Goal: Task Accomplishment & Management: Use online tool/utility

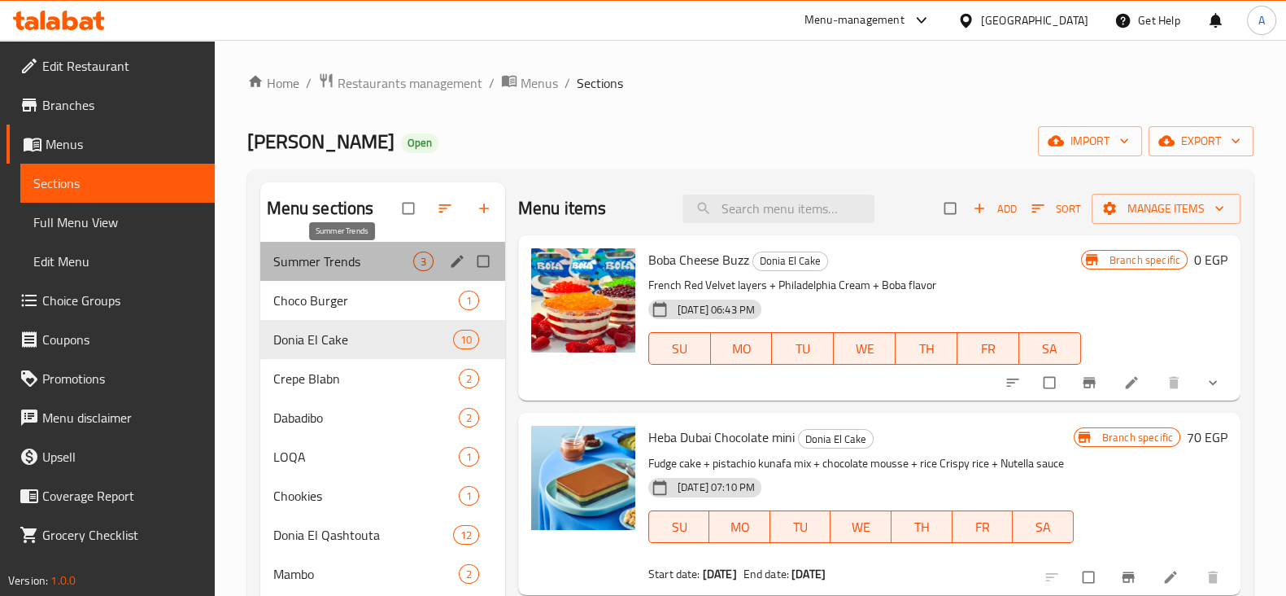
click at [357, 264] on span "Summer Trends" at bounding box center [343, 261] width 140 height 20
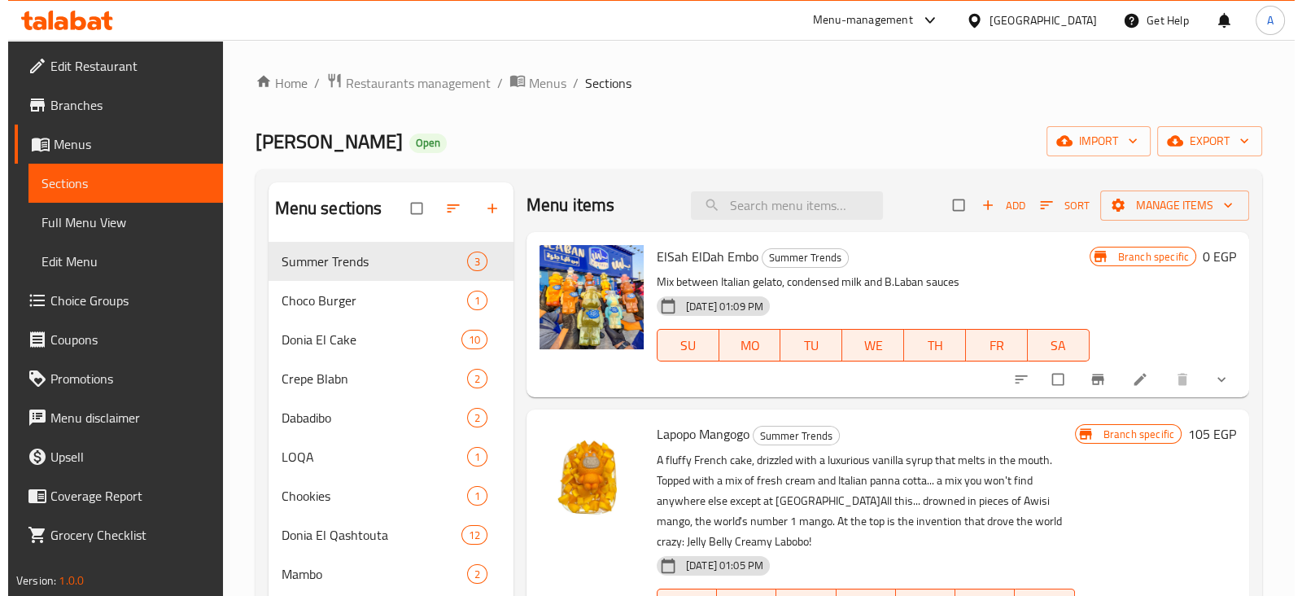
scroll to position [225, 0]
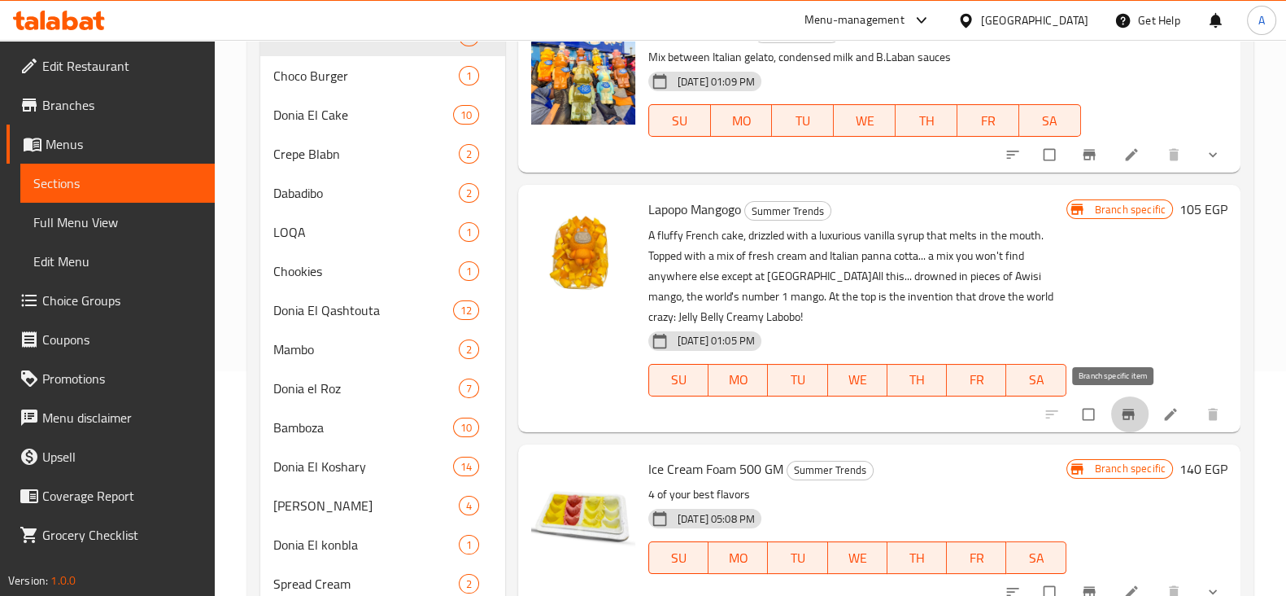
click at [1122, 413] on icon "Branch-specific-item" at bounding box center [1128, 413] width 12 height 11
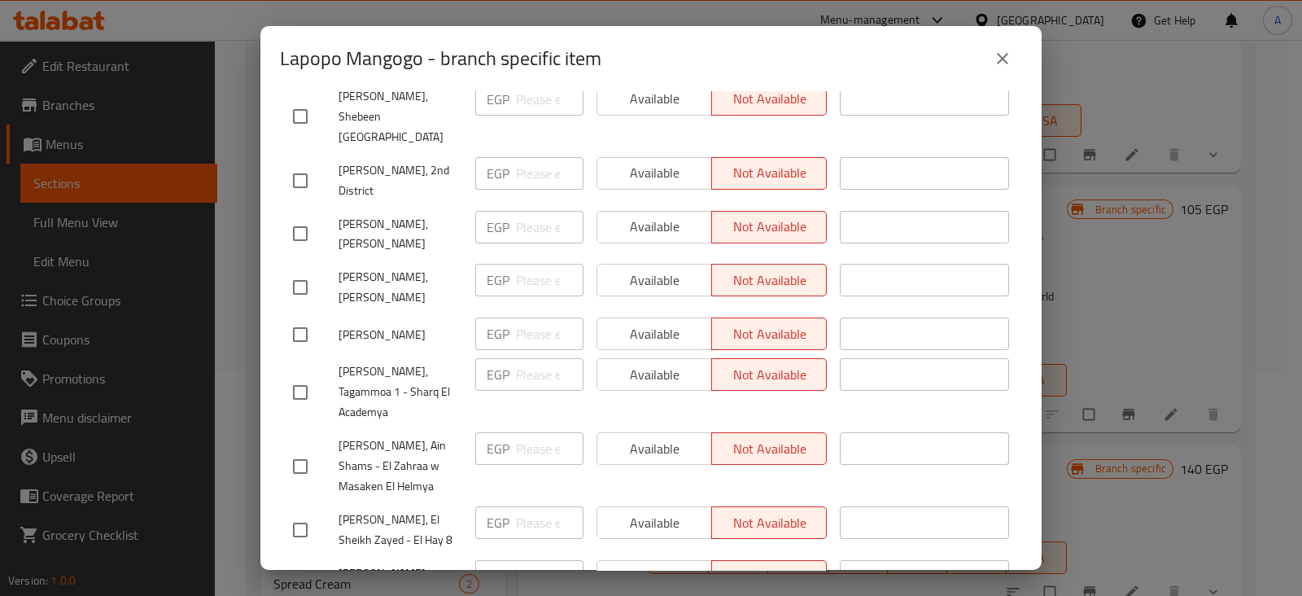
scroll to position [3689, 0]
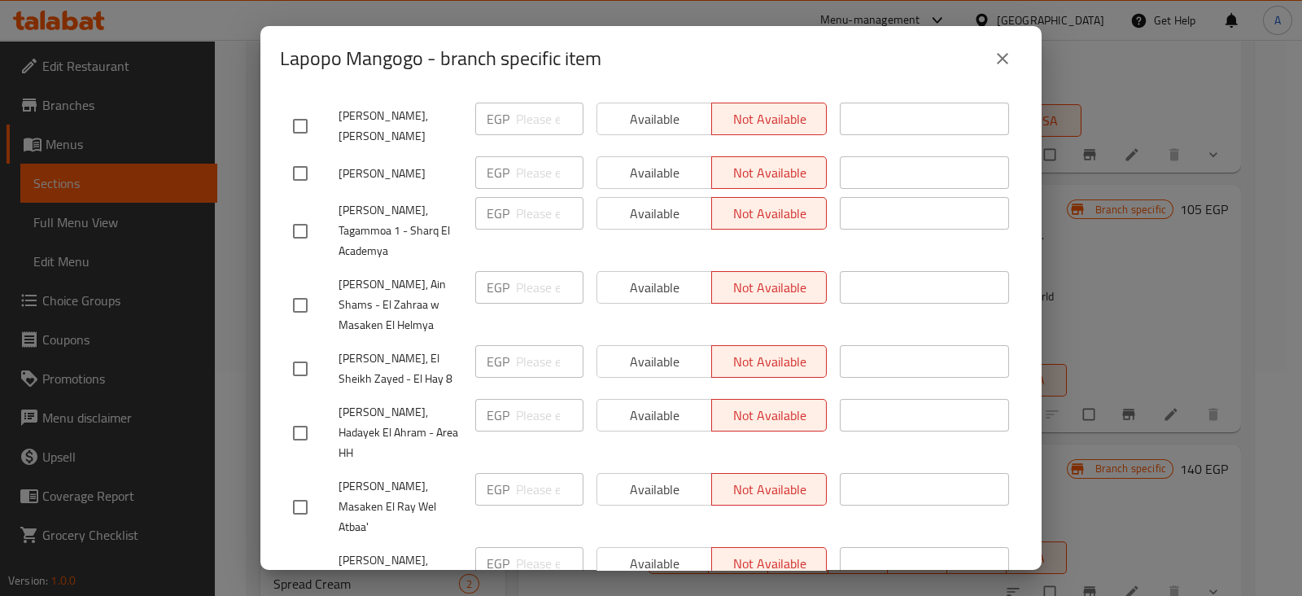
checkbox input "true"
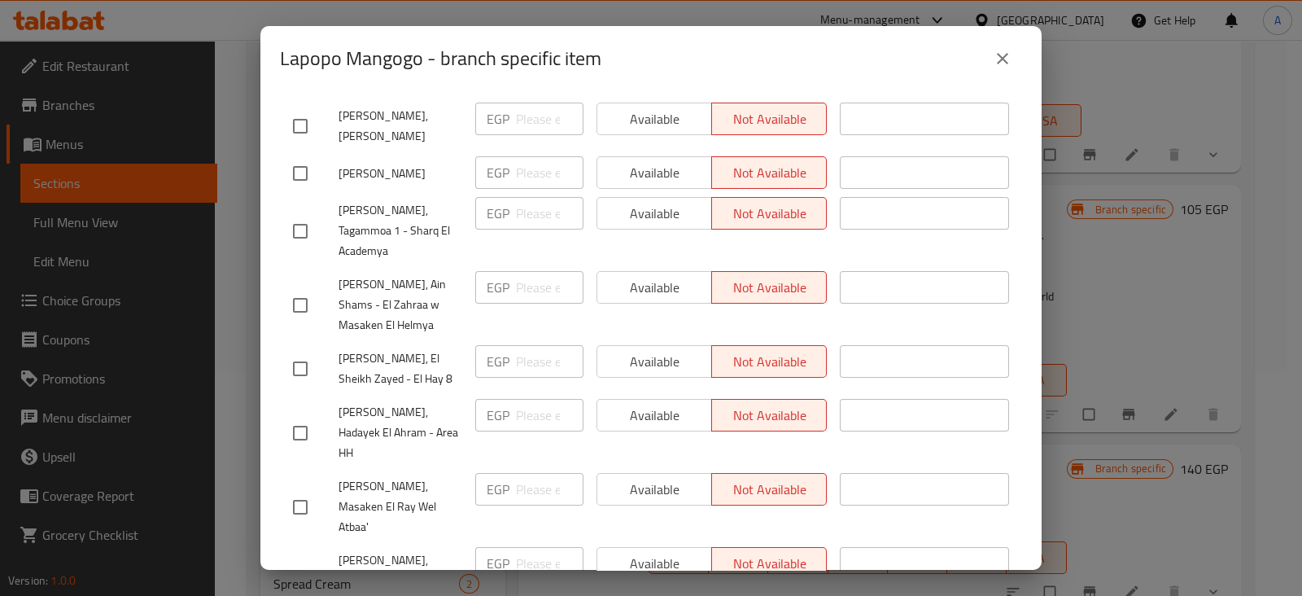
checkbox input "true"
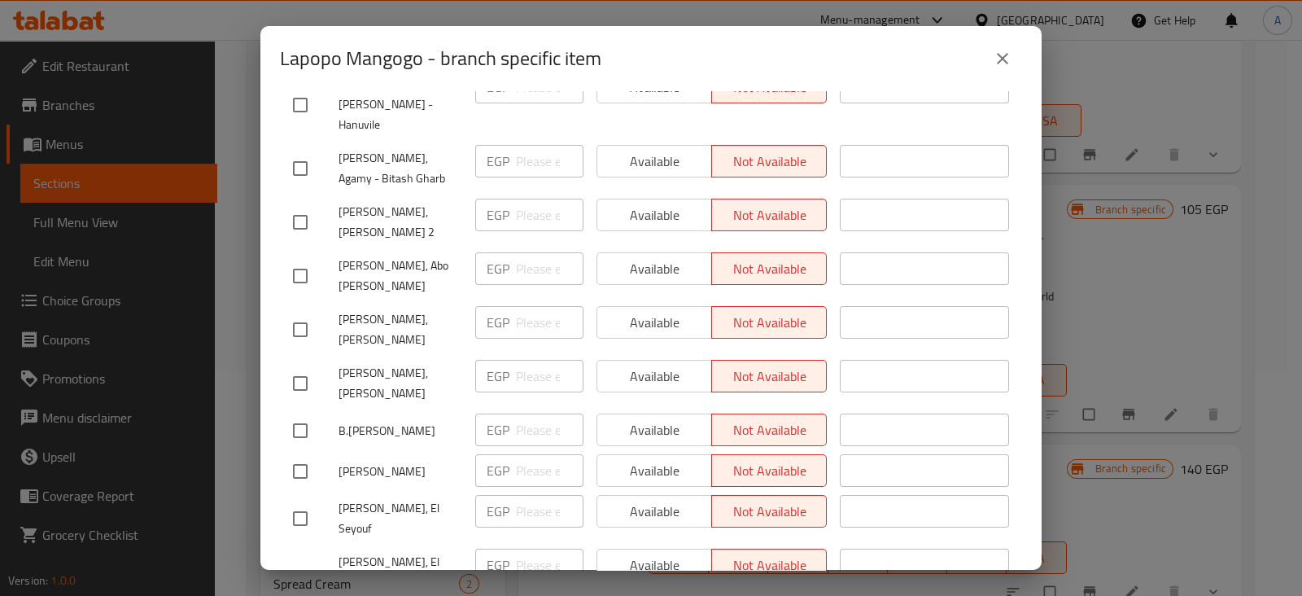
scroll to position [0, 0]
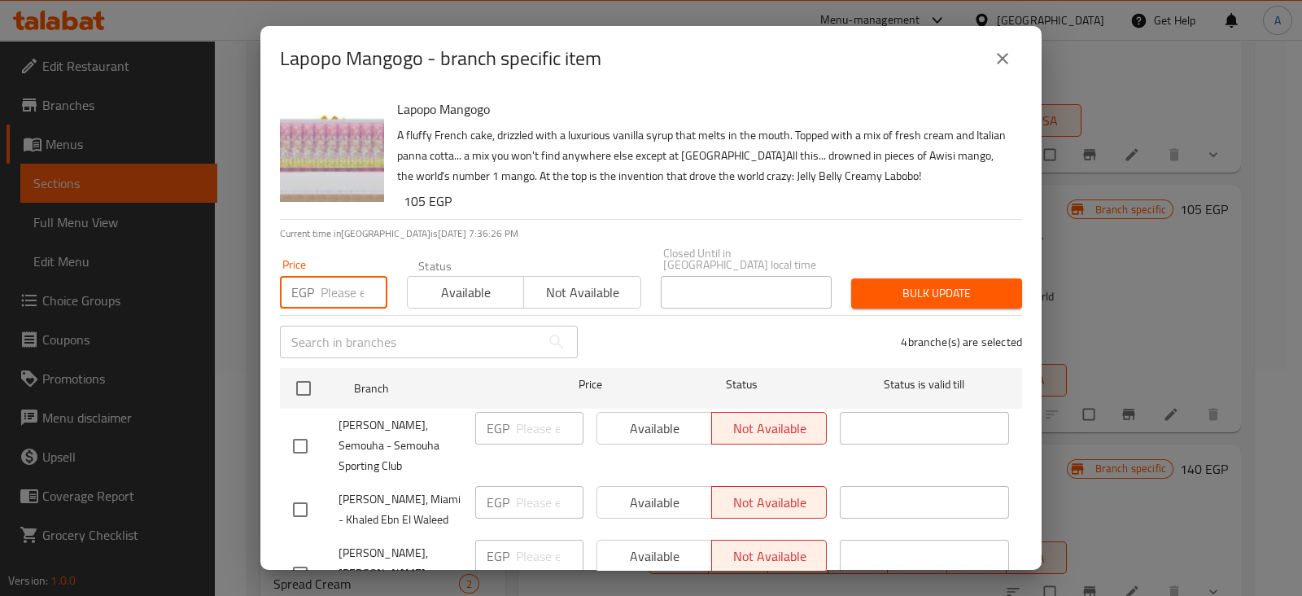
click at [351, 286] on input "number" at bounding box center [354, 292] width 67 height 33
type input "110"
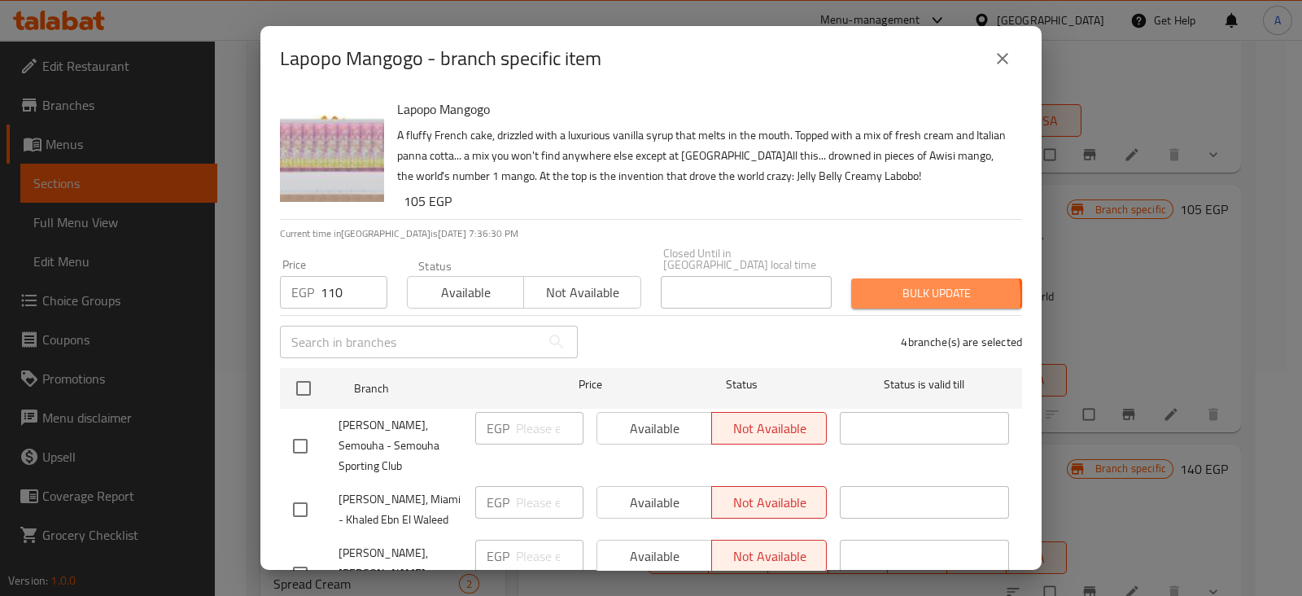
click at [899, 286] on span "Bulk update" at bounding box center [936, 293] width 145 height 20
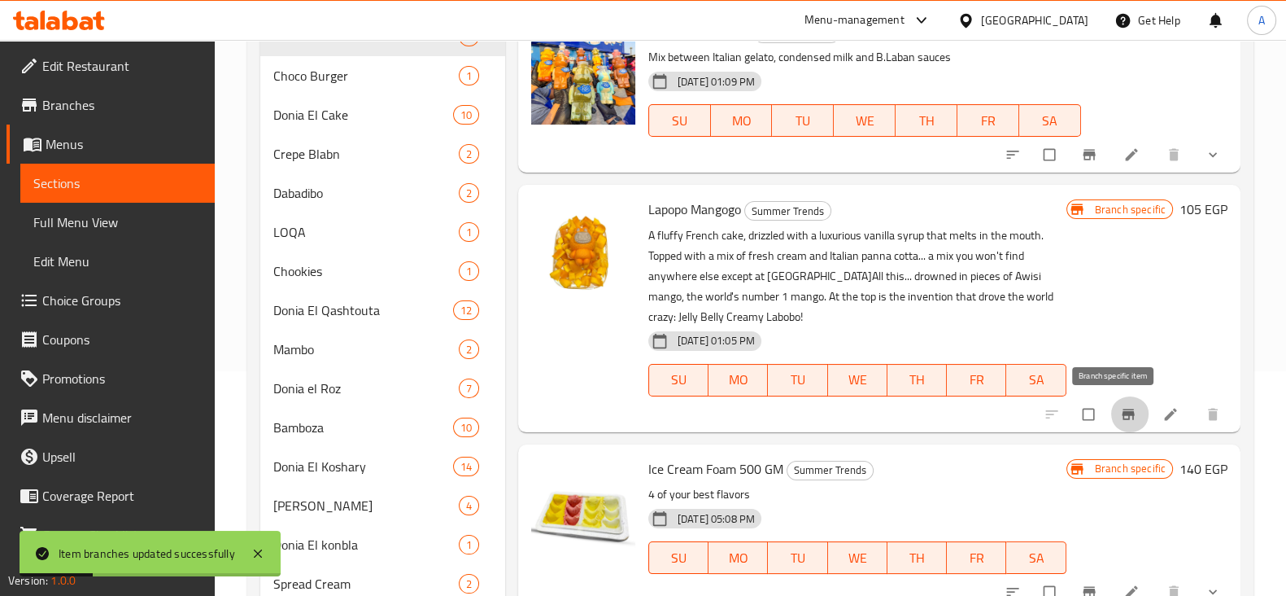
click at [1120, 417] on icon "Branch-specific-item" at bounding box center [1128, 414] width 16 height 16
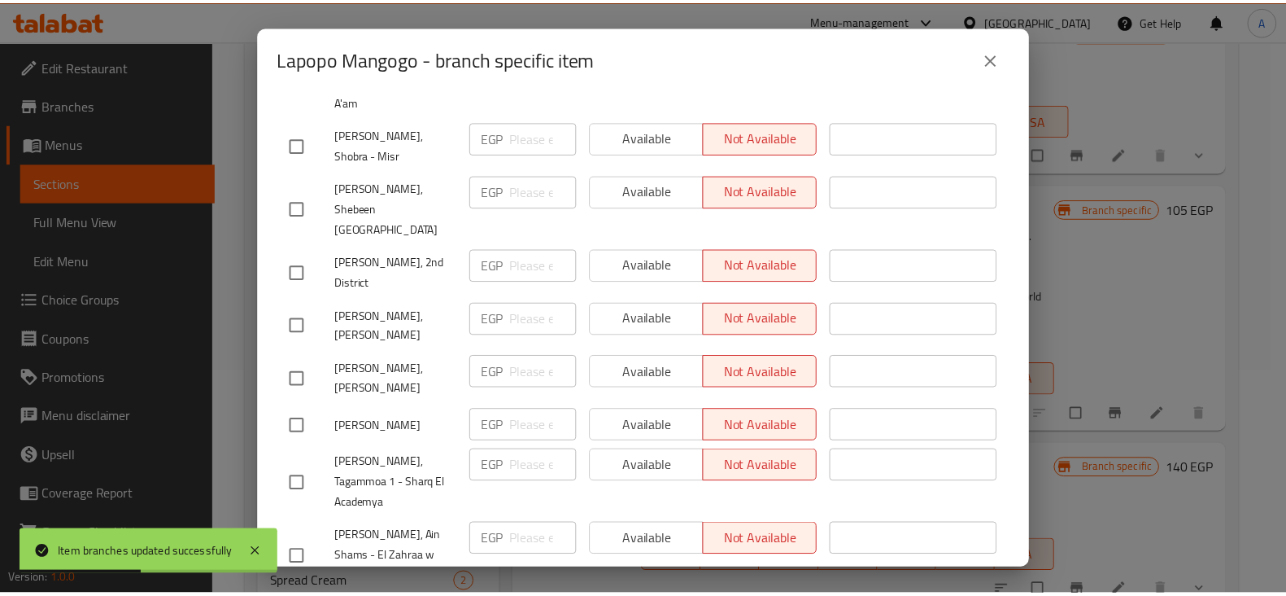
scroll to position [3689, 0]
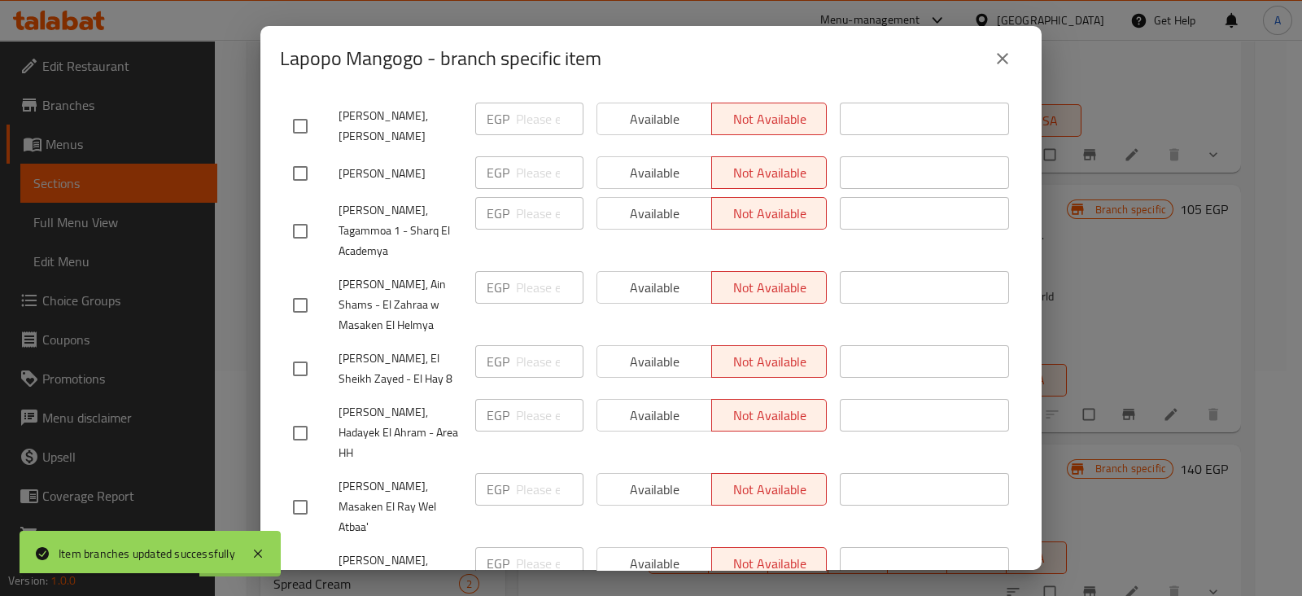
click at [1000, 63] on icon "close" at bounding box center [1003, 59] width 20 height 20
